Goal: Information Seeking & Learning: Learn about a topic

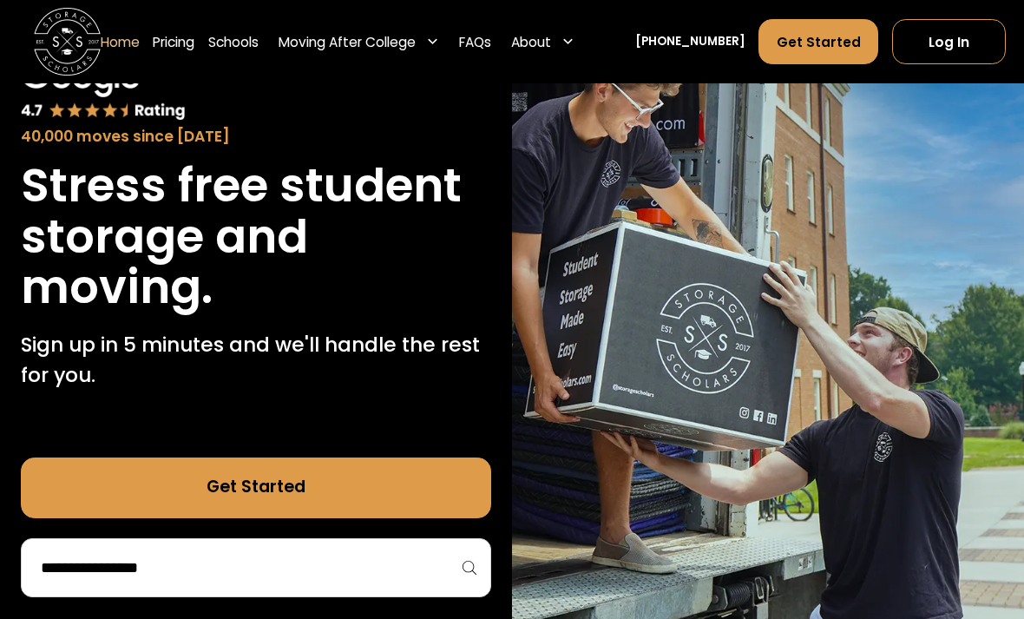
scroll to position [129, 0]
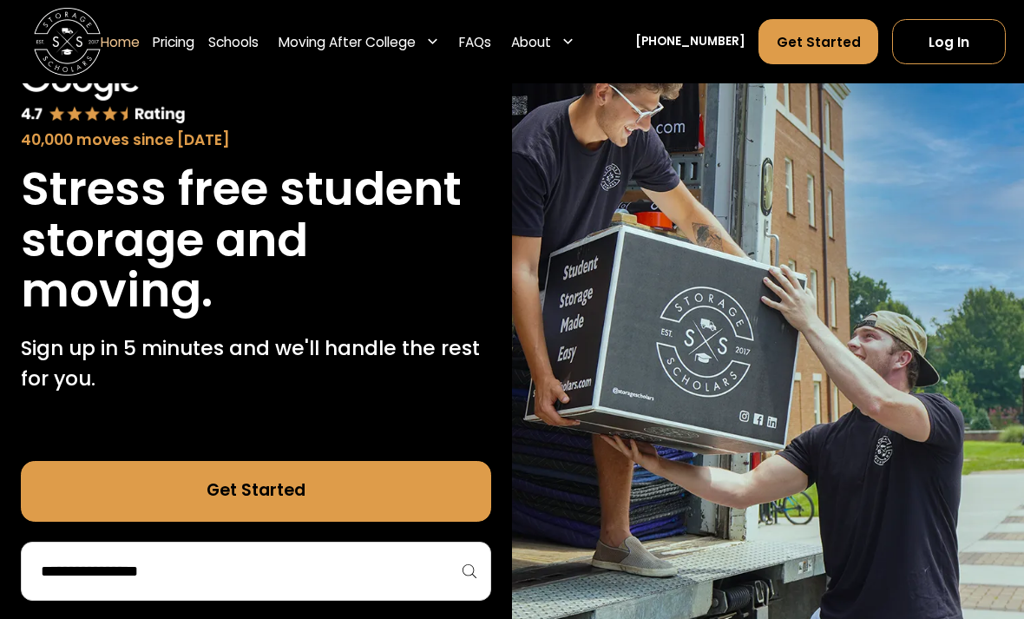
click at [228, 571] on input "search" at bounding box center [255, 570] width 433 height 29
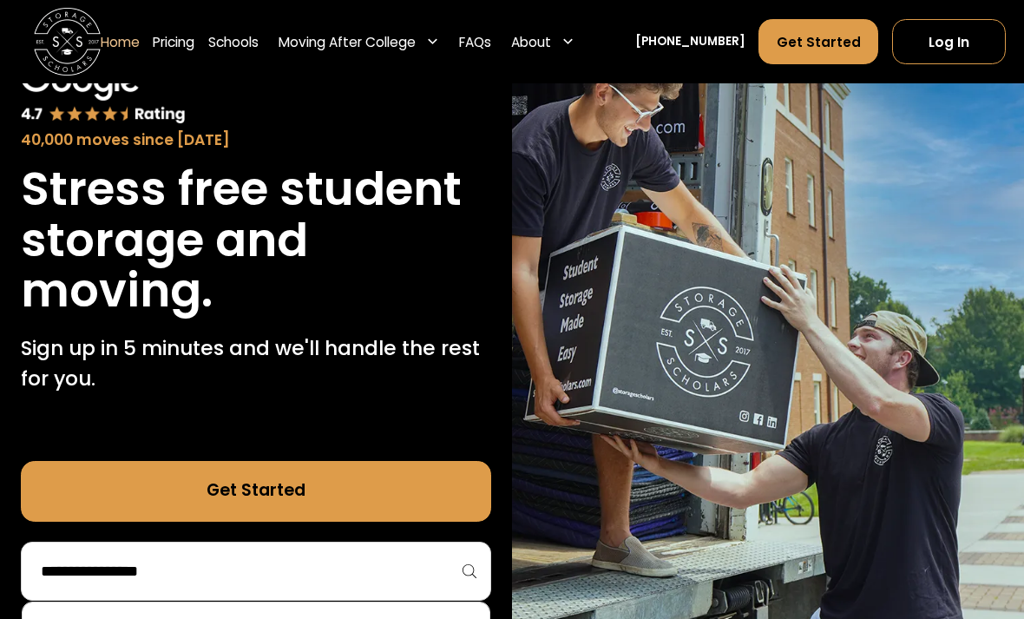
scroll to position [179, 0]
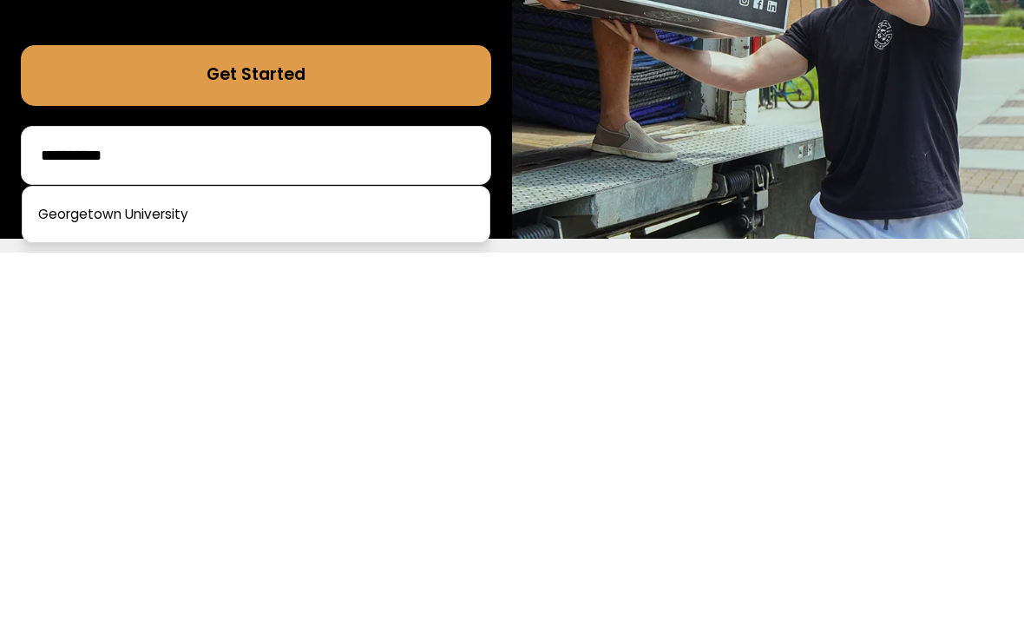
type input "**********"
click at [390, 561] on link at bounding box center [255, 580] width 452 height 38
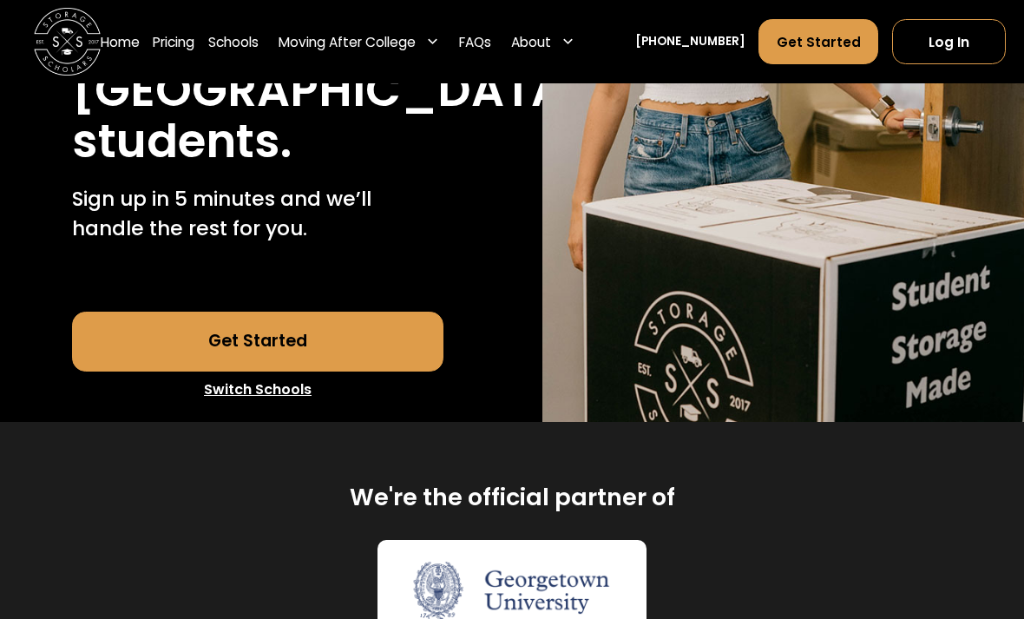
scroll to position [417, 0]
click at [371, 372] on link "Get Started" at bounding box center [257, 341] width 371 height 61
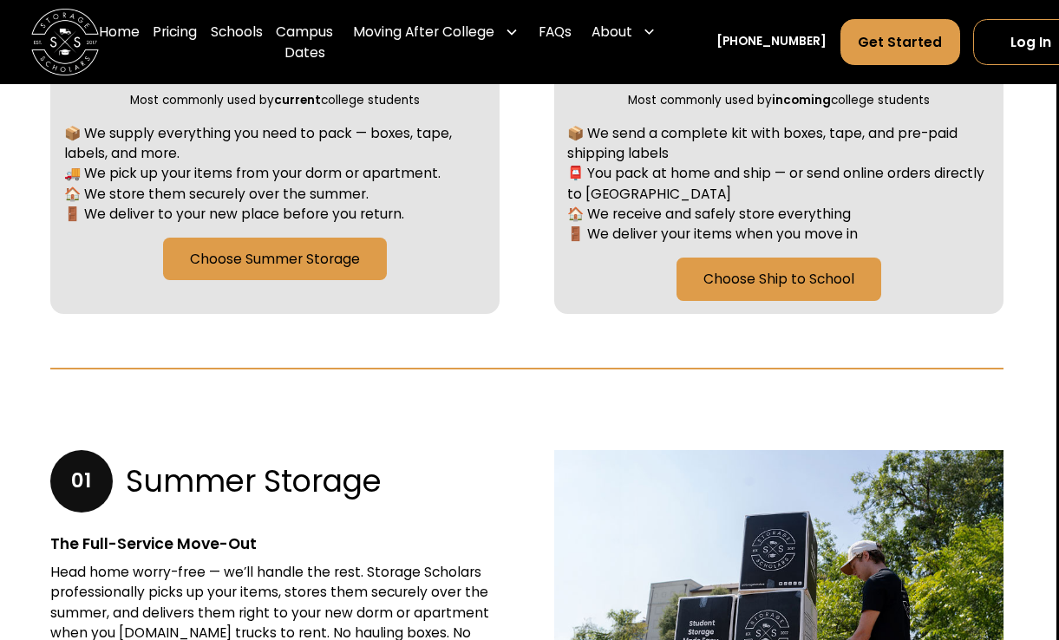
scroll to position [884, 3]
click at [176, 41] on link "Pricing" at bounding box center [175, 43] width 44 height 68
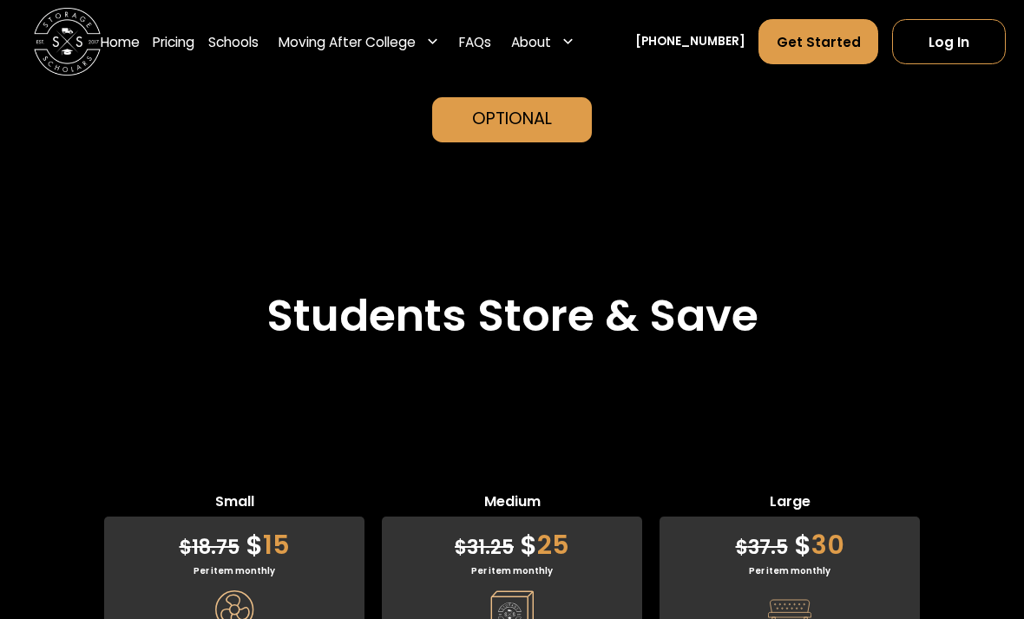
scroll to position [4140, 0]
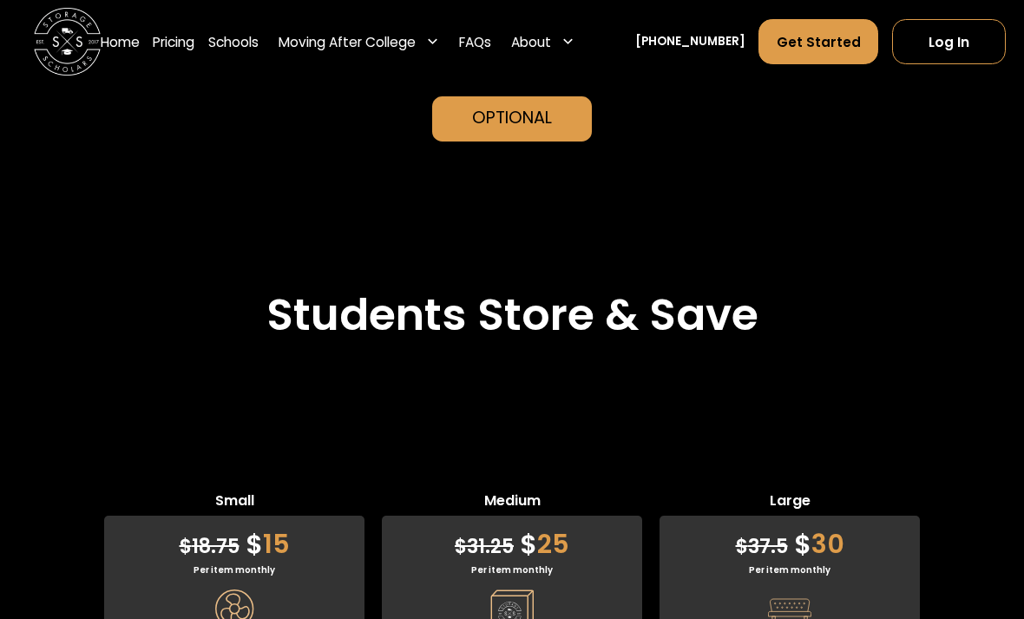
click at [118, 47] on link "Home" at bounding box center [120, 41] width 39 height 47
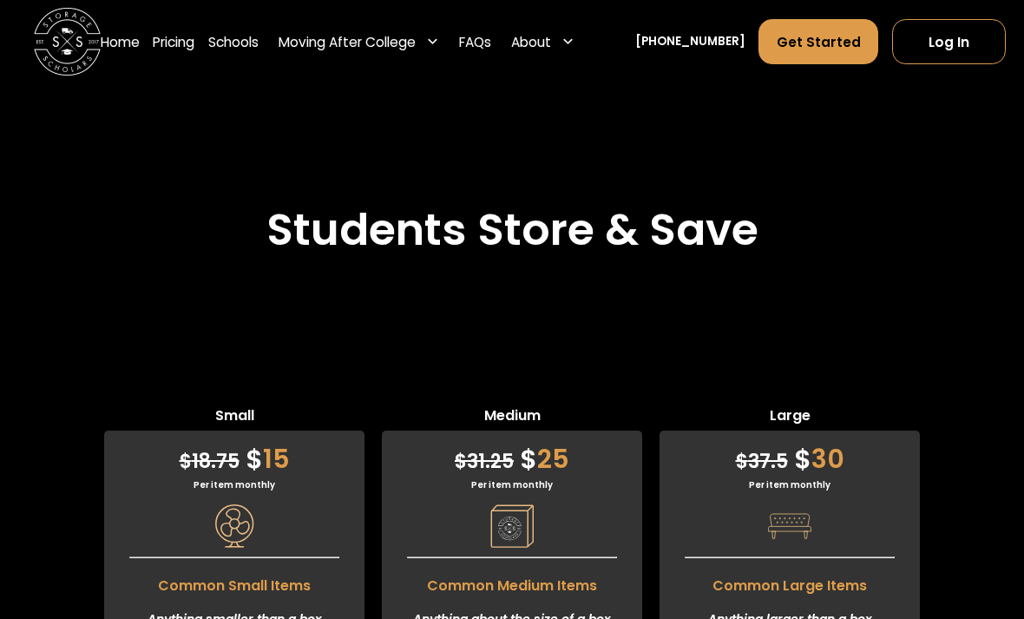
scroll to position [4229, 0]
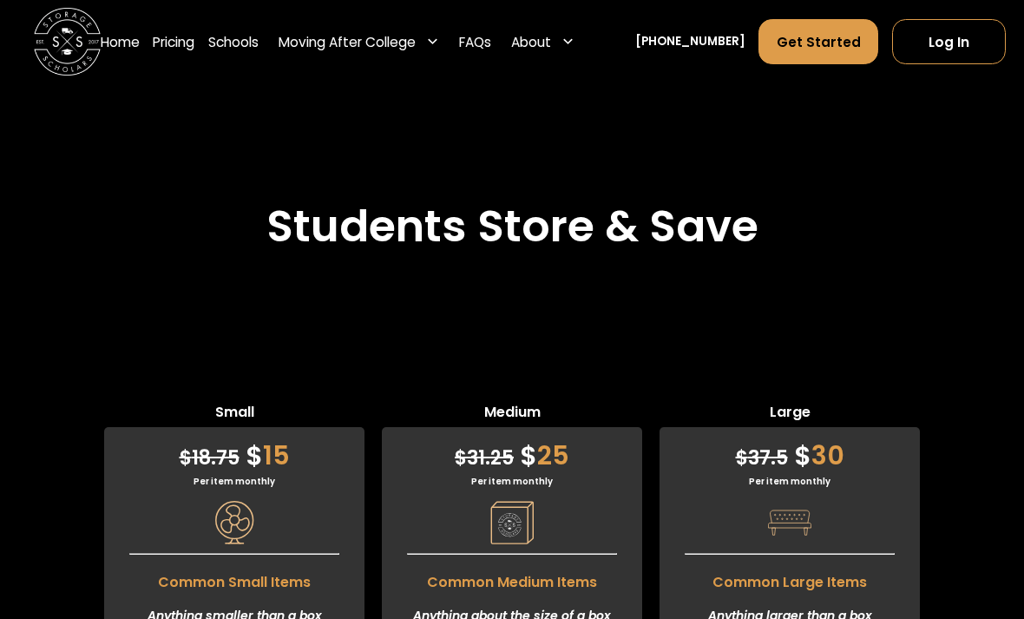
click at [981, 49] on link "Log In" at bounding box center [949, 41] width 114 height 45
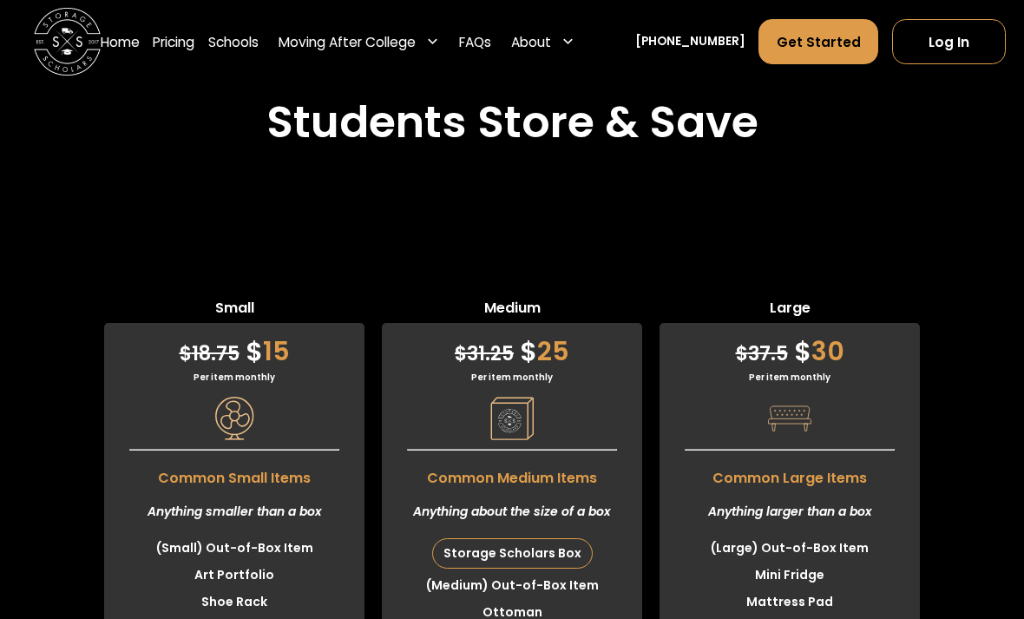
scroll to position [4333, 0]
click at [546, 539] on div "Storage Scholars Box" at bounding box center [512, 553] width 159 height 29
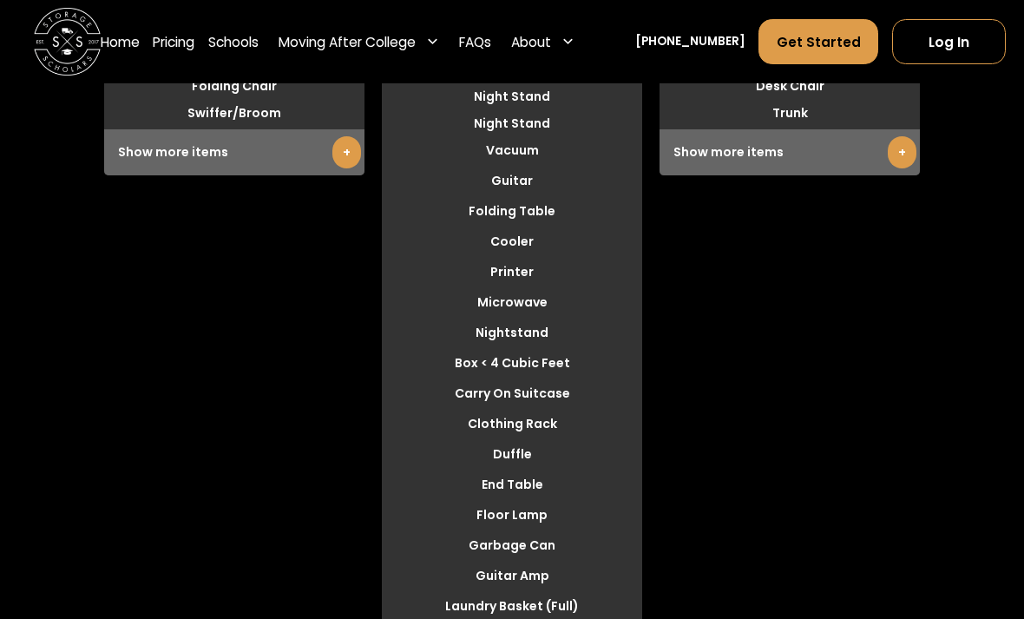
scroll to position [4875, 0]
click at [106, 550] on div "Small $ 18.75 $ 15 Per item monthly Common Small Items Anything smaller than a …" at bounding box center [234, 342] width 260 height 1174
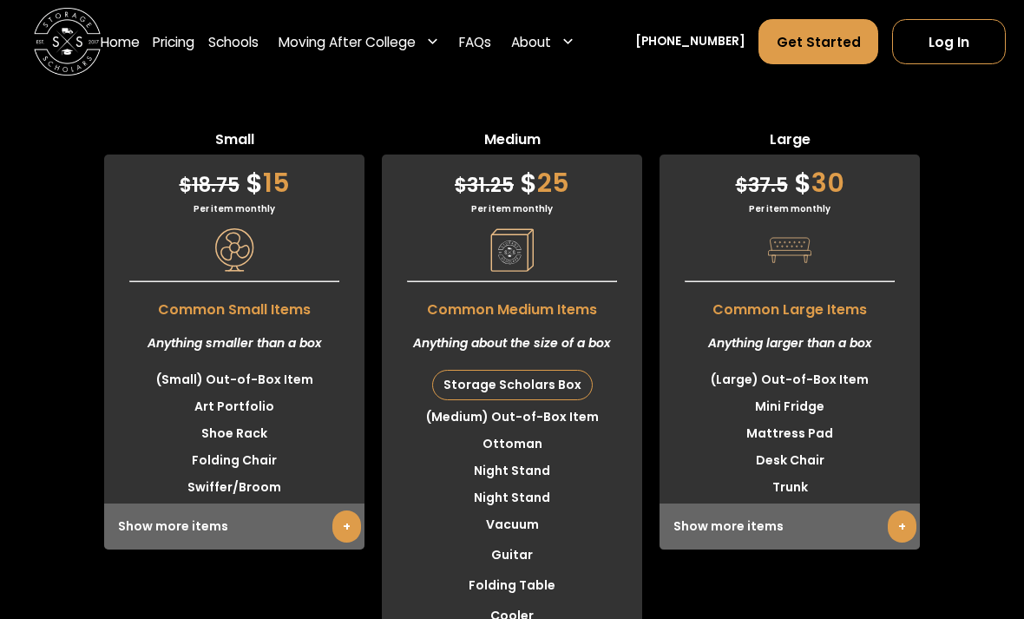
scroll to position [4494, 0]
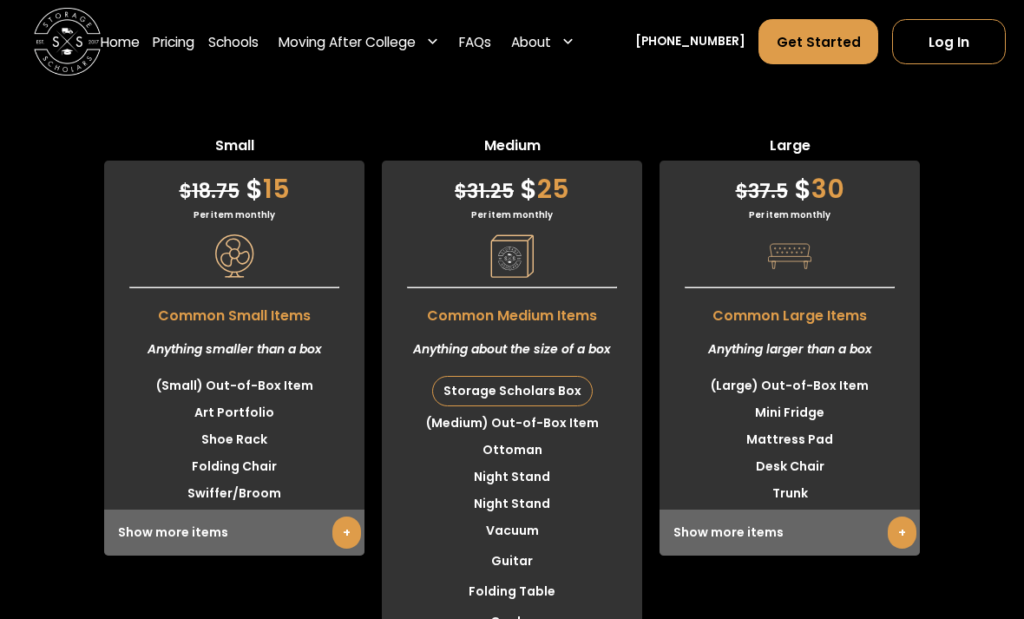
click at [775, 510] on div "Show more items +" at bounding box center [789, 533] width 260 height 46
click at [904, 517] on link "+" at bounding box center [902, 533] width 29 height 32
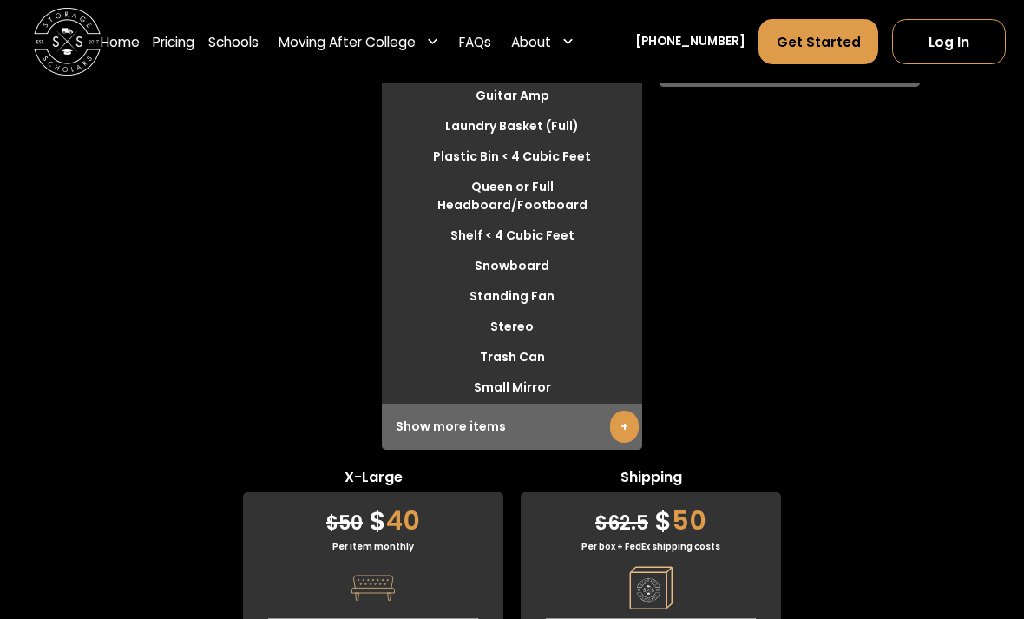
scroll to position [5354, 0]
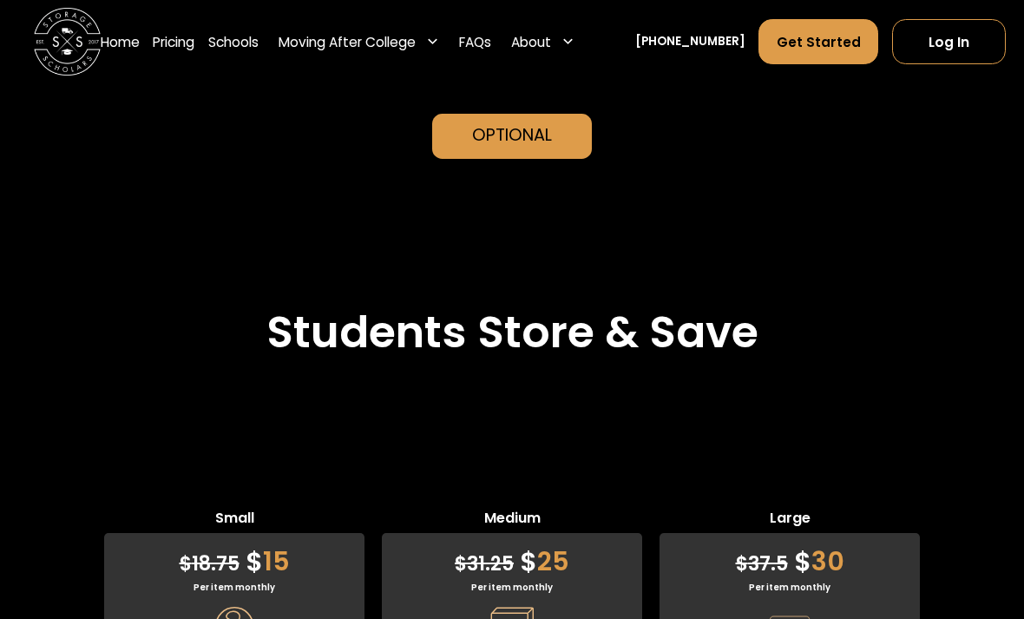
scroll to position [4122, 0]
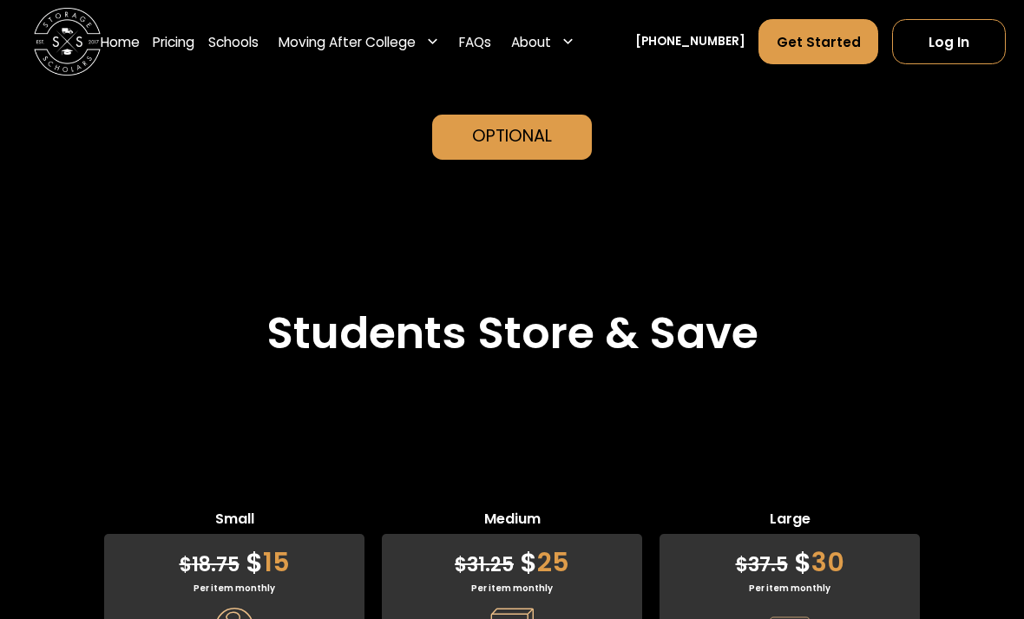
click at [813, 59] on link "Get Started" at bounding box center [818, 41] width 120 height 45
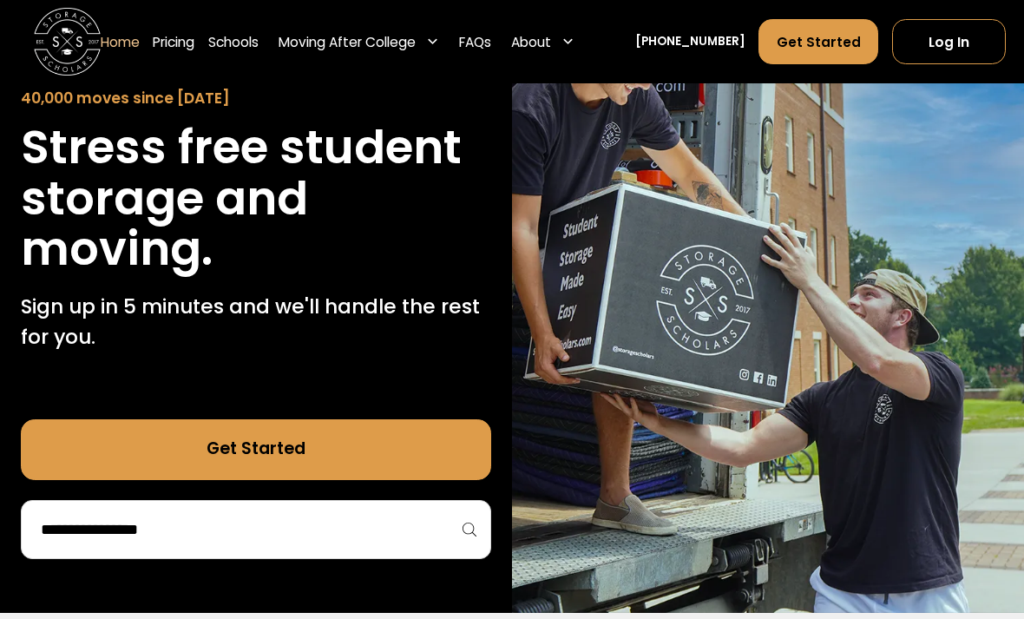
scroll to position [169, 0]
